Goal: Navigation & Orientation: Go to known website

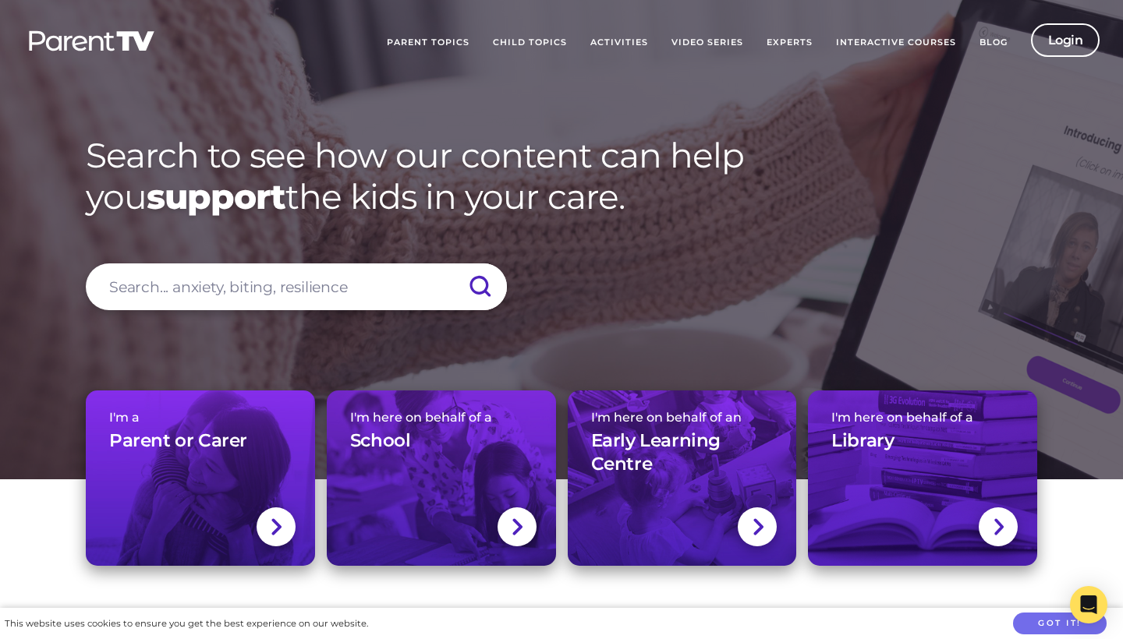
click at [109, 43] on img at bounding box center [91, 41] width 129 height 23
click at [90, 43] on img at bounding box center [91, 41] width 129 height 23
